Goal: Find specific page/section: Find specific page/section

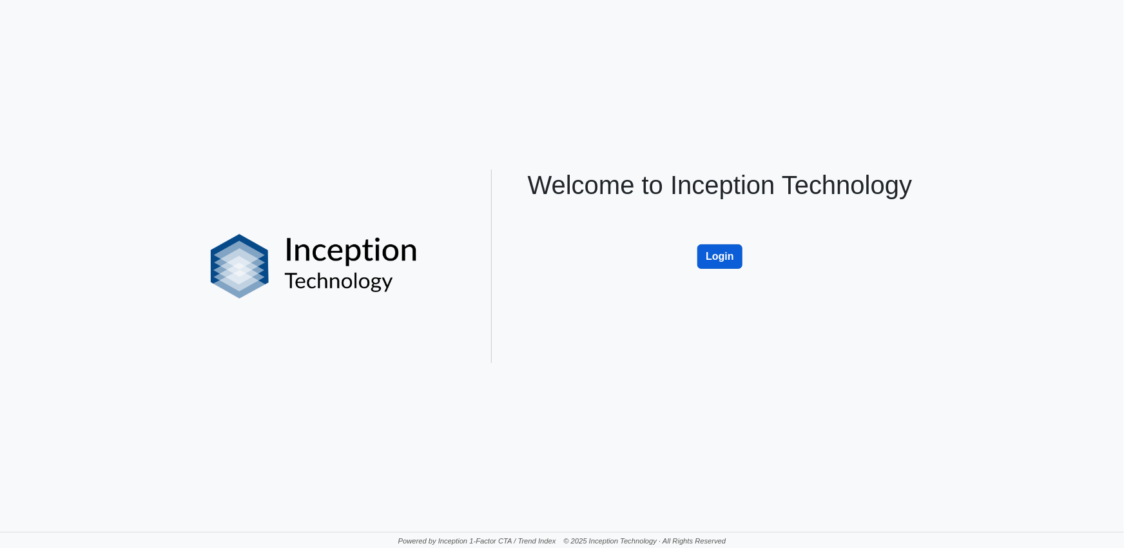
click at [717, 253] on button "Login" at bounding box center [719, 256] width 45 height 24
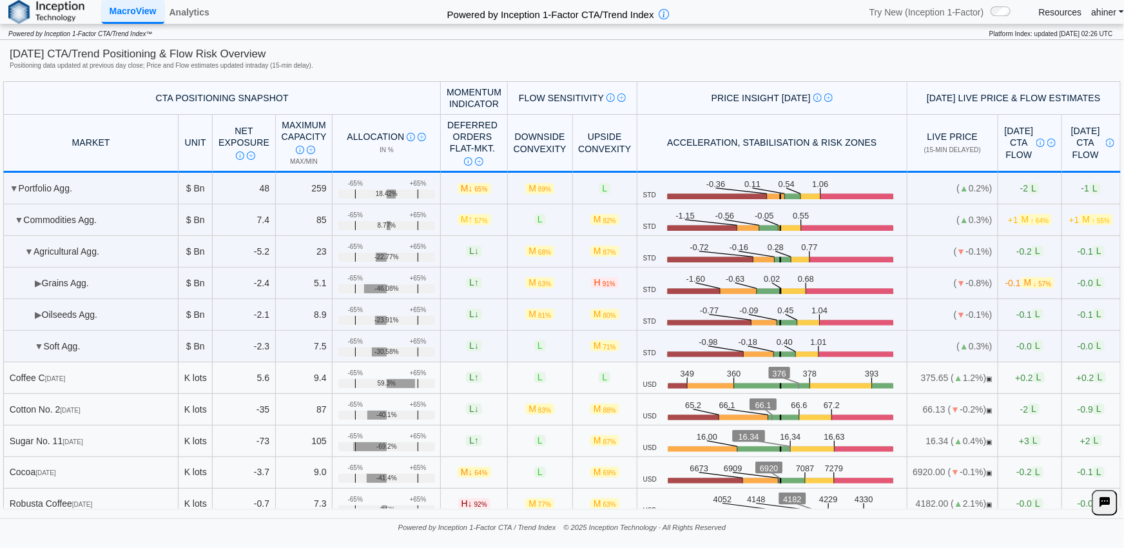
click at [501, 59] on div "[DATE] CTA/Trend Positioning & Flow Risk Overview" at bounding box center [562, 53] width 1105 height 15
click at [186, 11] on link "Analytics" at bounding box center [189, 12] width 50 height 22
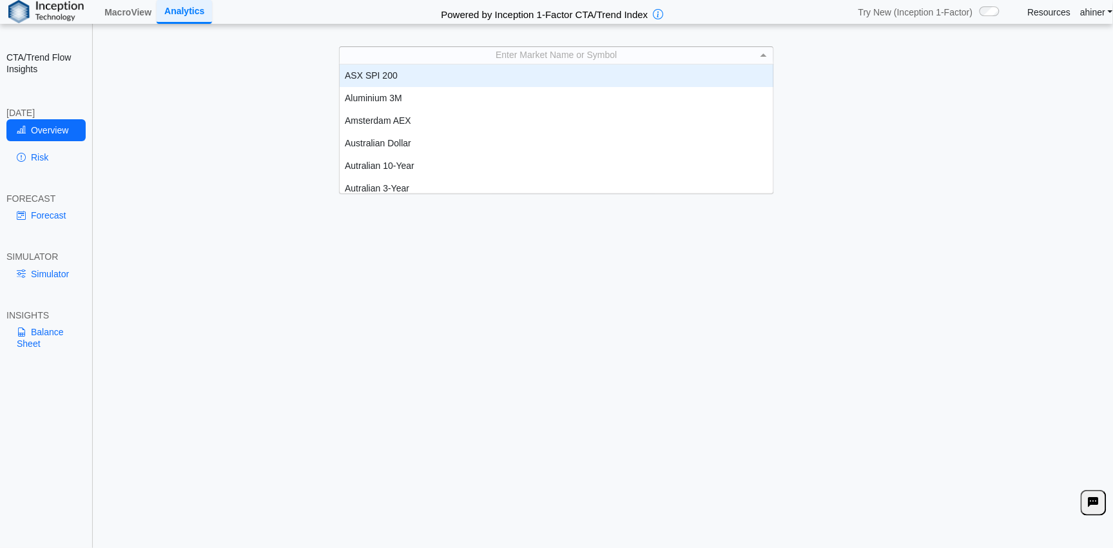
scroll to position [1, 0]
click at [766, 54] on span at bounding box center [764, 54] width 6 height 3
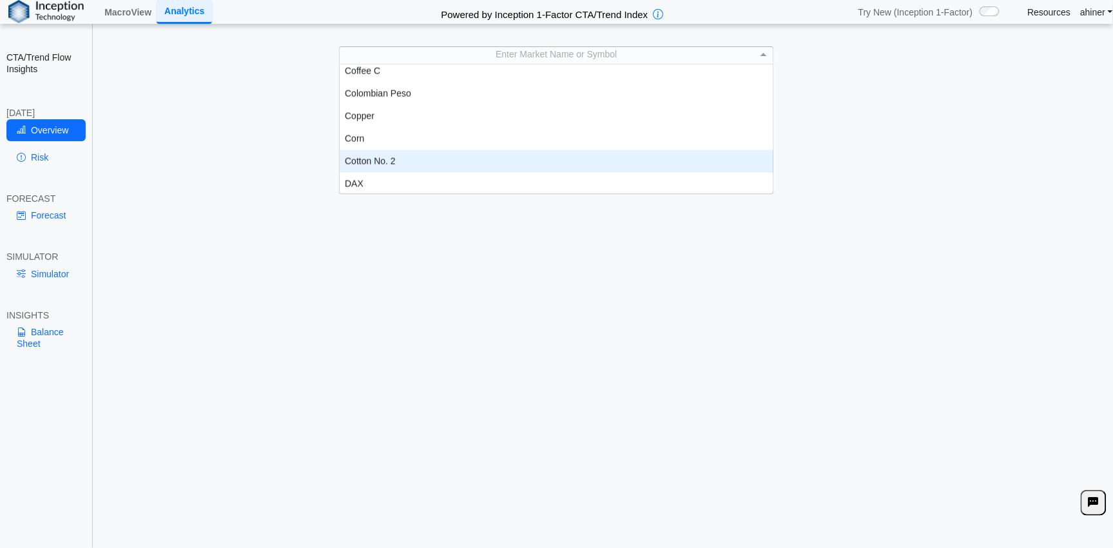
click at [387, 159] on div "Cotton No. 2" at bounding box center [557, 161] width 434 height 23
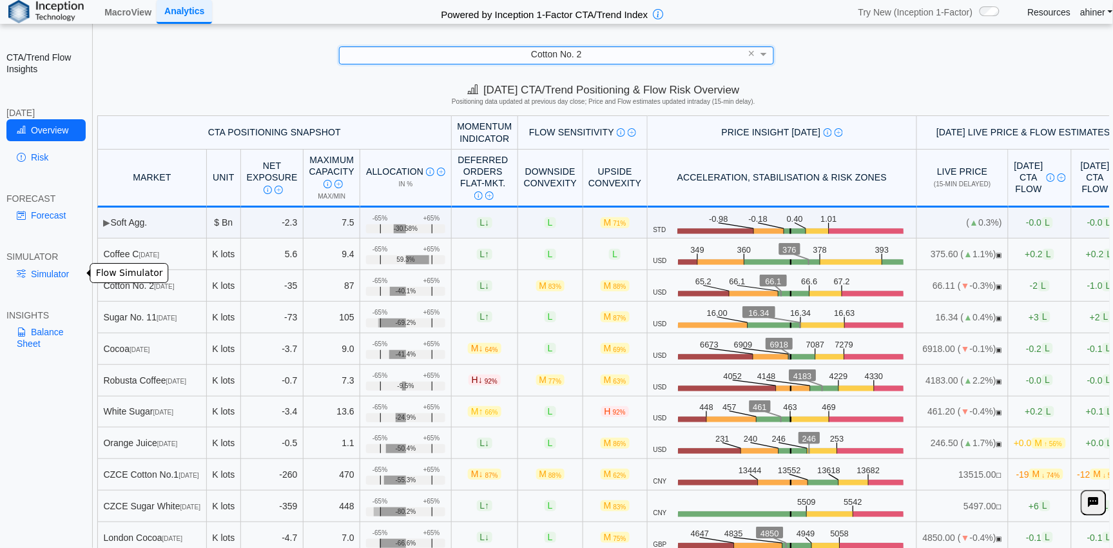
click at [59, 274] on link "Simulator" at bounding box center [45, 274] width 79 height 22
